Goal: Transaction & Acquisition: Purchase product/service

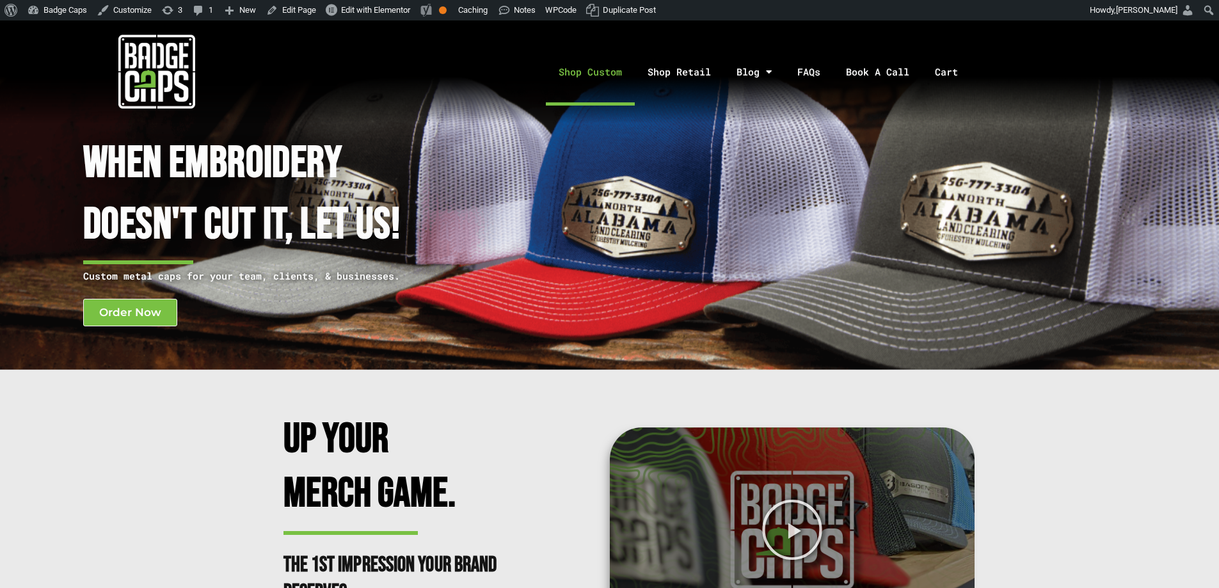
click at [609, 63] on link "Shop Custom" at bounding box center [590, 71] width 89 height 67
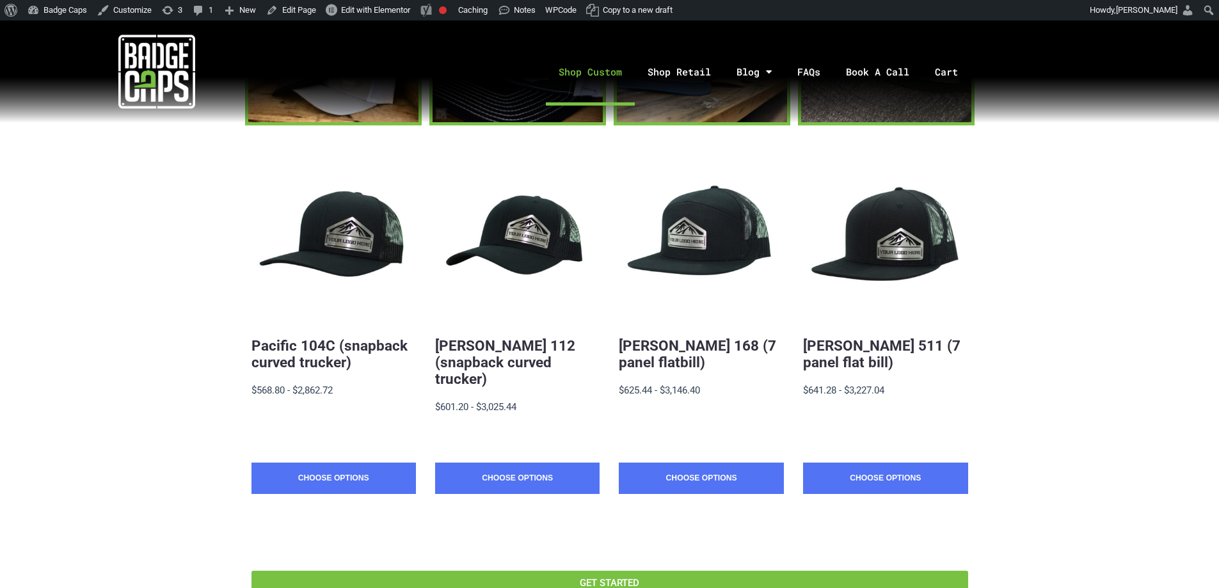
scroll to position [320, 0]
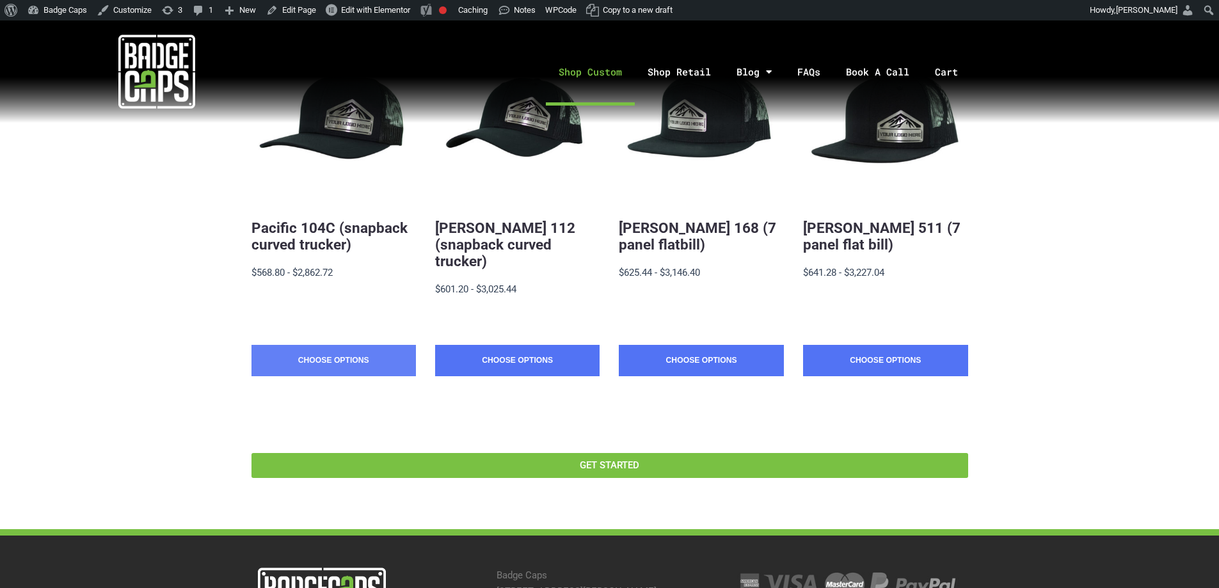
click at [290, 349] on link "Choose Options" at bounding box center [333, 361] width 164 height 32
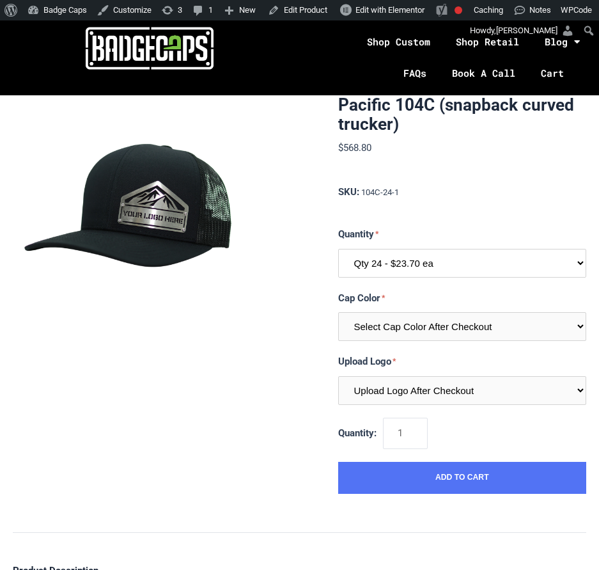
click at [360, 264] on select "Qty 24 - $23.70 ea Qty 48 - $22.94ea Qty 96 - $21.41ea Qty 144 - $19.88ea" at bounding box center [462, 263] width 249 height 29
click at [432, 272] on select "Qty 24 - $23.70 ea Qty 48 - $22.94ea Qty 96 - $21.41ea Qty 144 - $19.88ea" at bounding box center [462, 263] width 249 height 29
click at [518, 232] on label "Quantity" at bounding box center [462, 234] width 249 height 16
click at [518, 249] on select "Qty 24 - $23.70 ea Qty 48 - $22.94ea Qty 96 - $21.41ea Qty 144 - $19.88ea" at bounding box center [462, 263] width 249 height 29
